Goal: Task Accomplishment & Management: Use online tool/utility

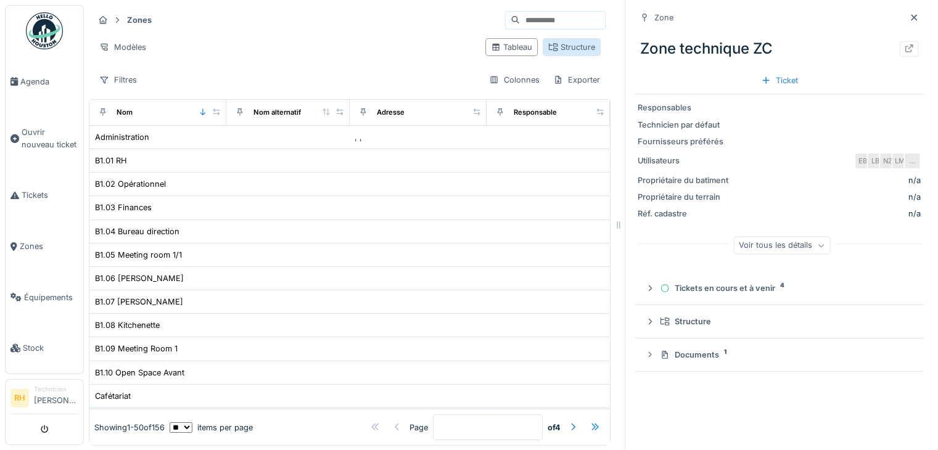
click at [567, 39] on div "Structure" at bounding box center [572, 47] width 58 height 18
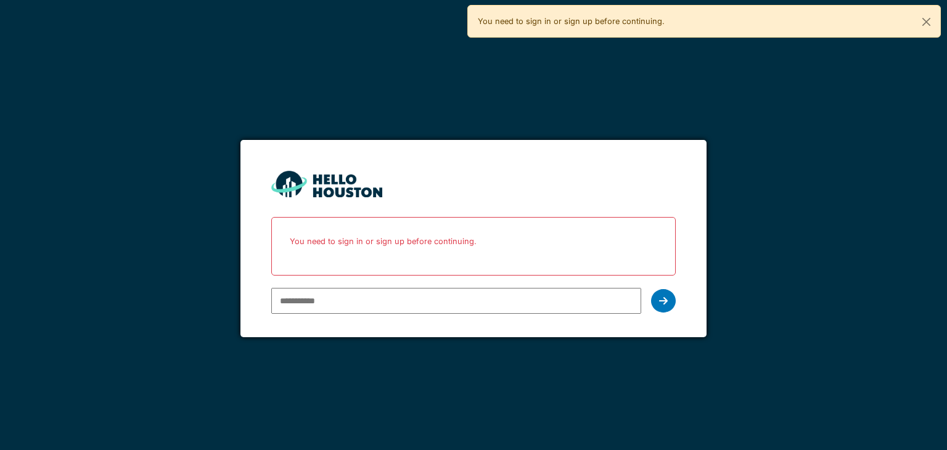
click at [355, 302] on input "email" at bounding box center [455, 301] width 369 height 26
type input "**********"
click at [659, 300] on div at bounding box center [663, 300] width 25 height 23
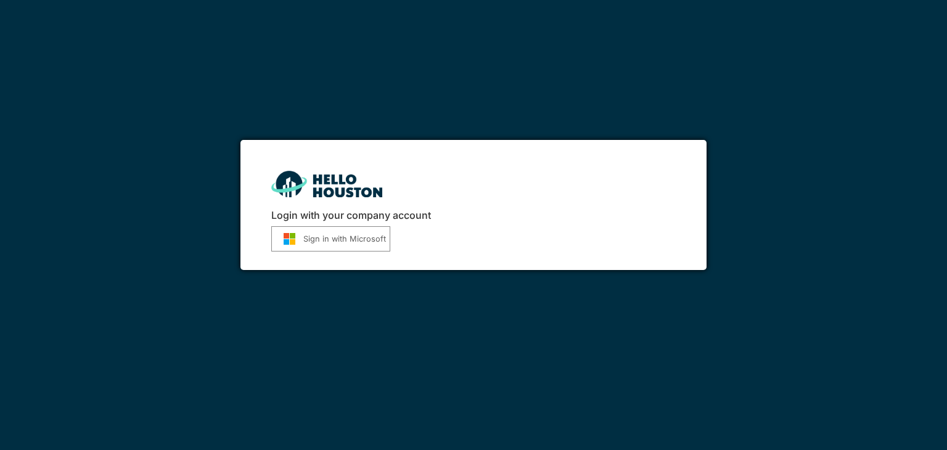
click at [317, 236] on button "Sign in with Microsoft" at bounding box center [330, 238] width 119 height 25
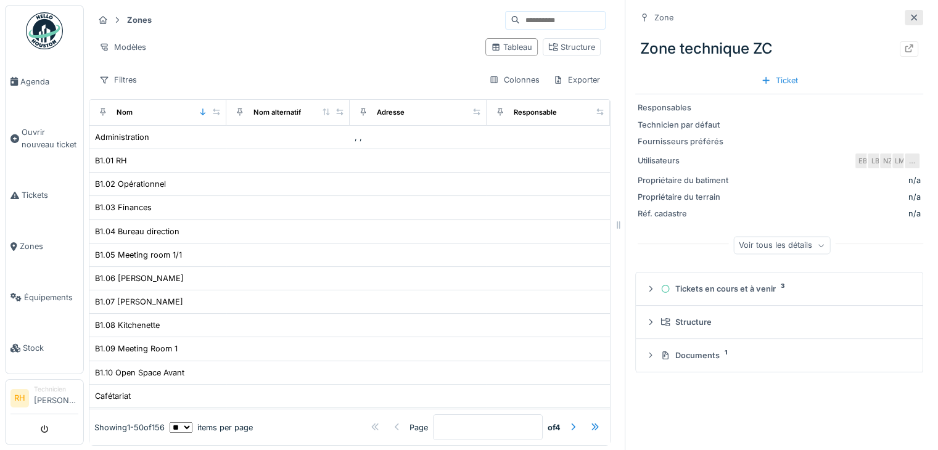
click at [909, 15] on icon at bounding box center [914, 18] width 10 height 8
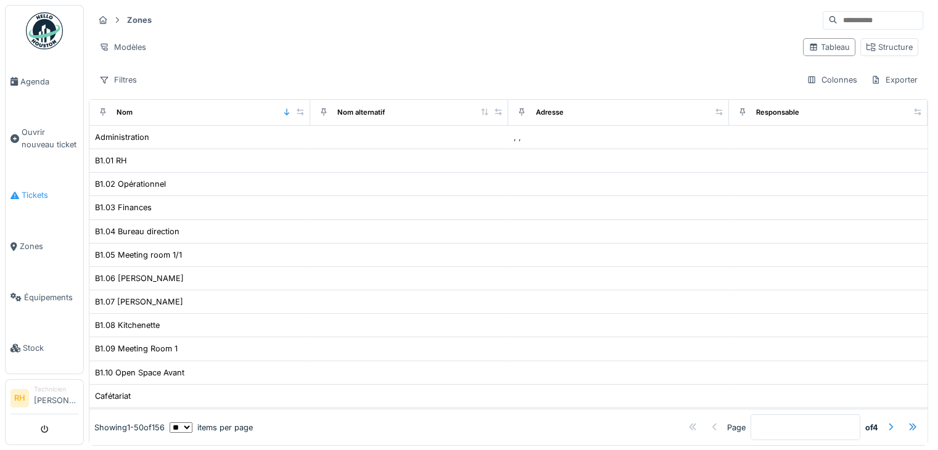
click at [46, 189] on span "Tickets" at bounding box center [50, 195] width 57 height 12
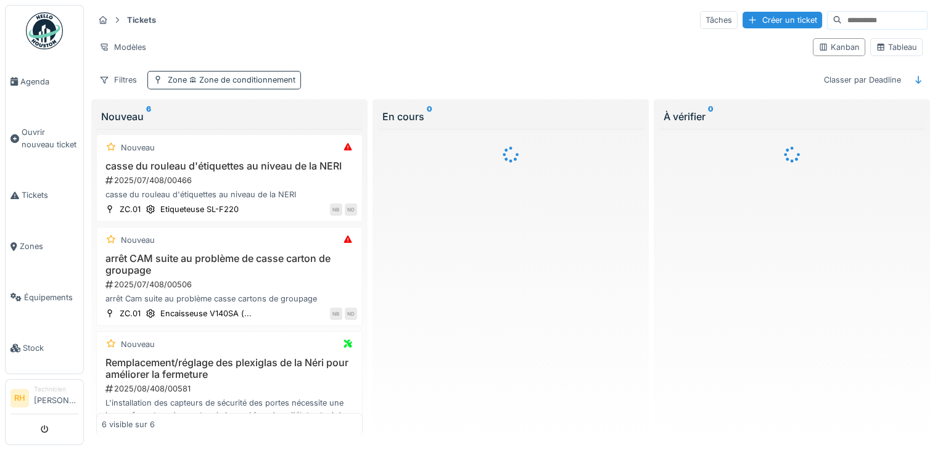
click at [244, 82] on span "Zone de conditionnement" at bounding box center [241, 79] width 109 height 9
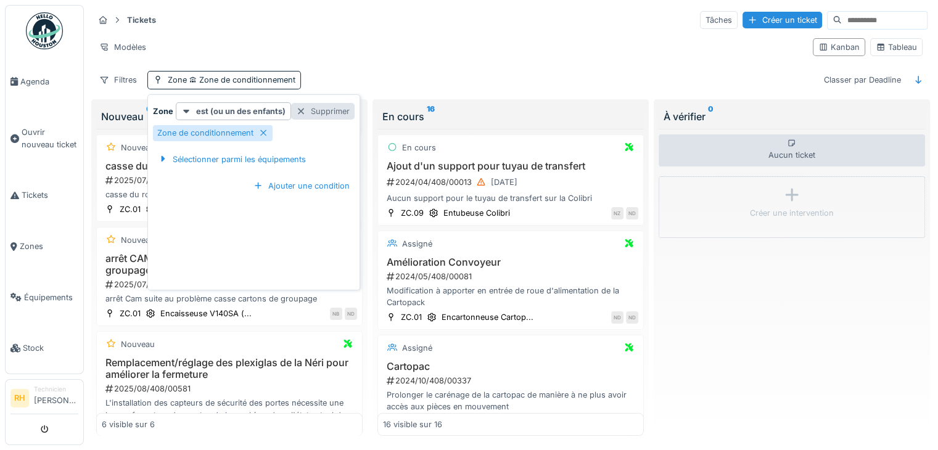
click at [299, 111] on div at bounding box center [301, 111] width 10 height 12
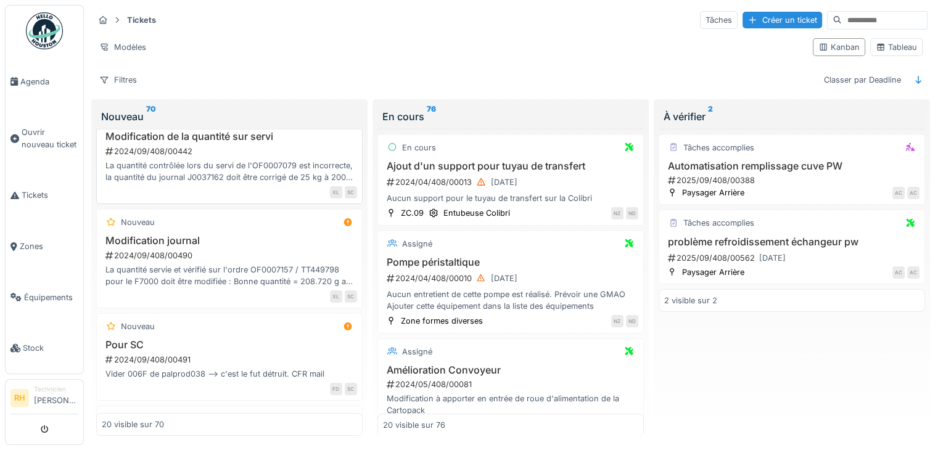
scroll to position [247, 0]
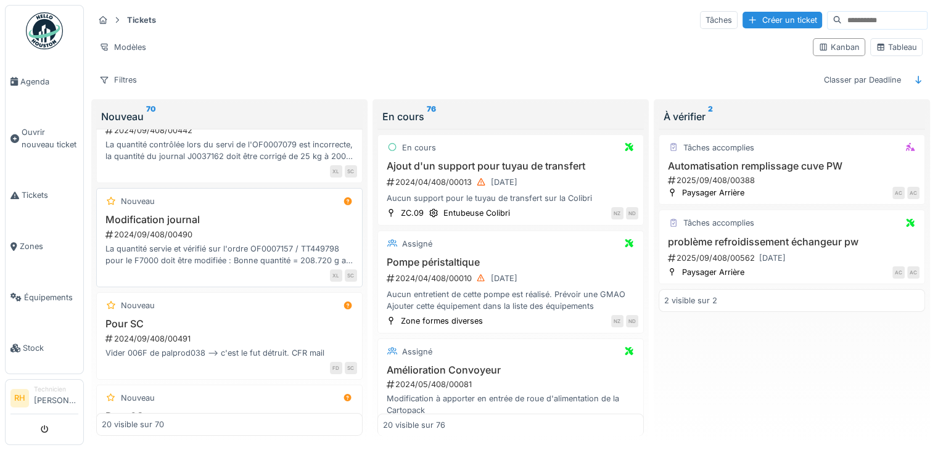
drag, startPoint x: 354, startPoint y: 27, endPoint x: 129, endPoint y: 203, distance: 285.1
click at [354, 25] on div "Tickets Tâches Créer un ticket" at bounding box center [511, 20] width 834 height 20
click at [48, 277] on link "Équipements" at bounding box center [45, 297] width 78 height 51
